Goal: Transaction & Acquisition: Purchase product/service

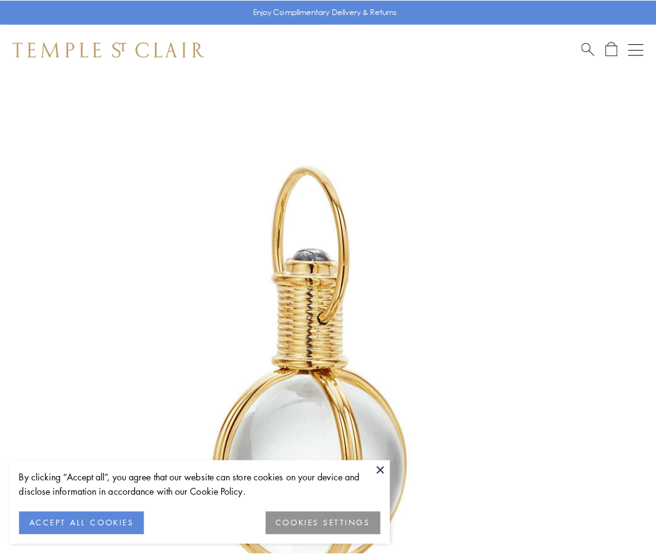
scroll to position [326, 0]
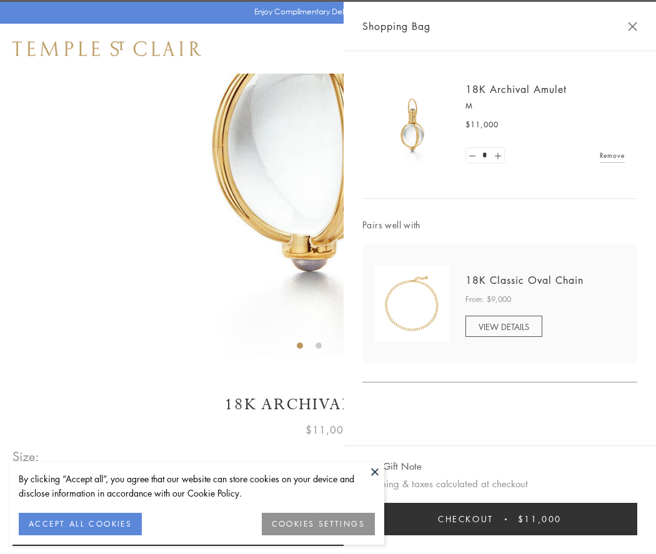
click at [499, 519] on button "Checkout $11,000" at bounding box center [499, 519] width 275 height 32
